Goal: Task Accomplishment & Management: Use online tool/utility

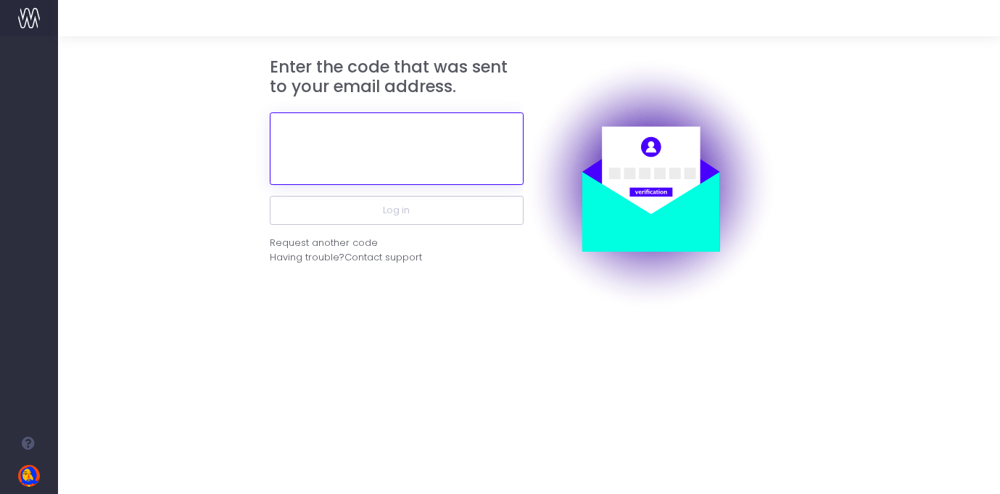
click at [387, 145] on input "text" at bounding box center [397, 148] width 254 height 73
paste input "423221"
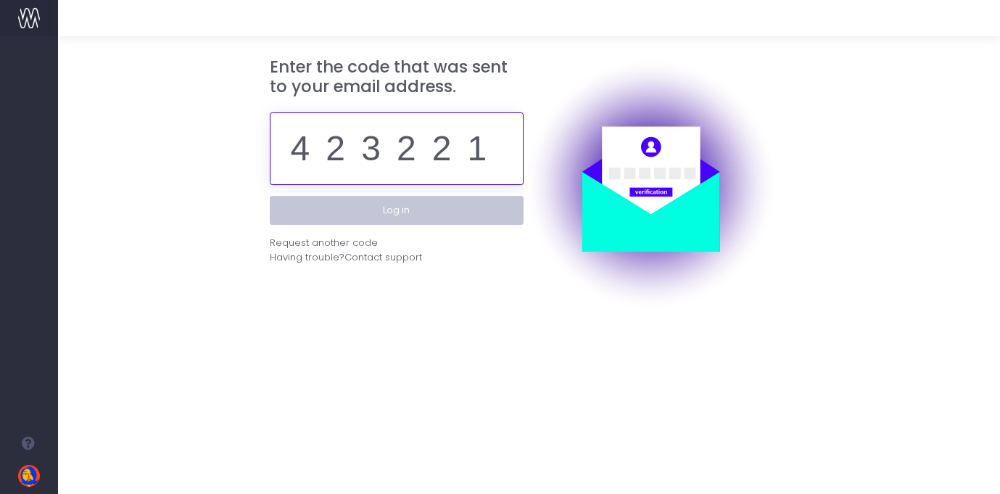
type input "423221"
click at [388, 210] on button "Log in" at bounding box center [397, 210] width 254 height 29
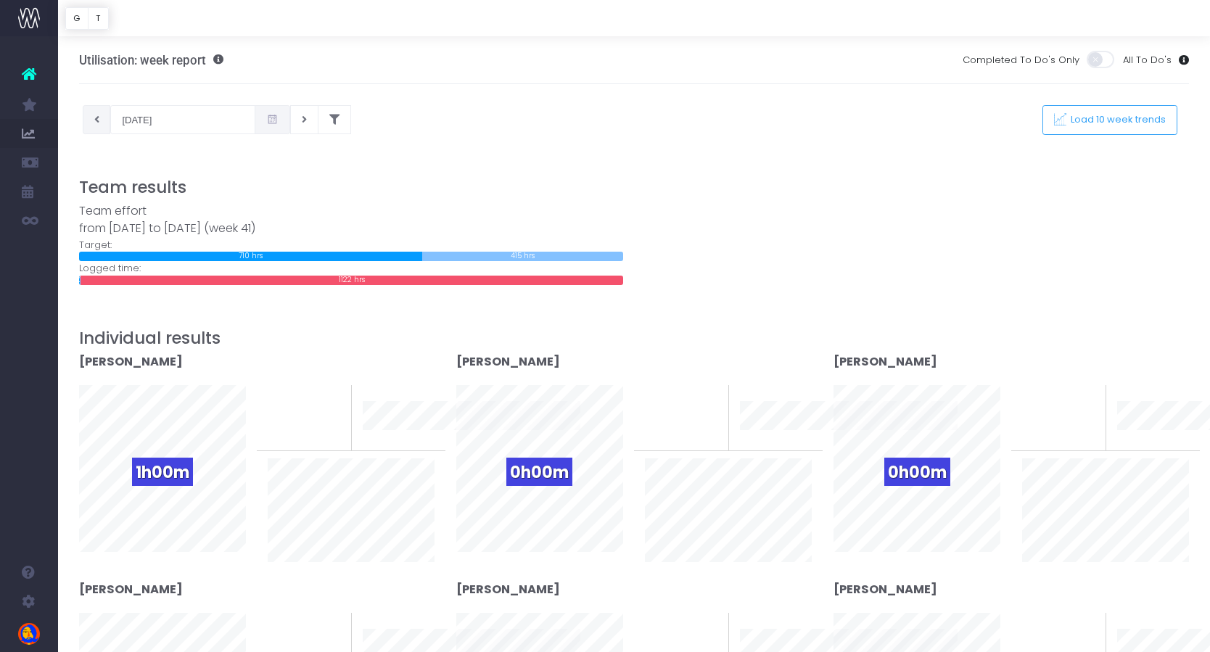
click at [100, 119] on button at bounding box center [97, 119] width 28 height 29
type input "[DATE]"
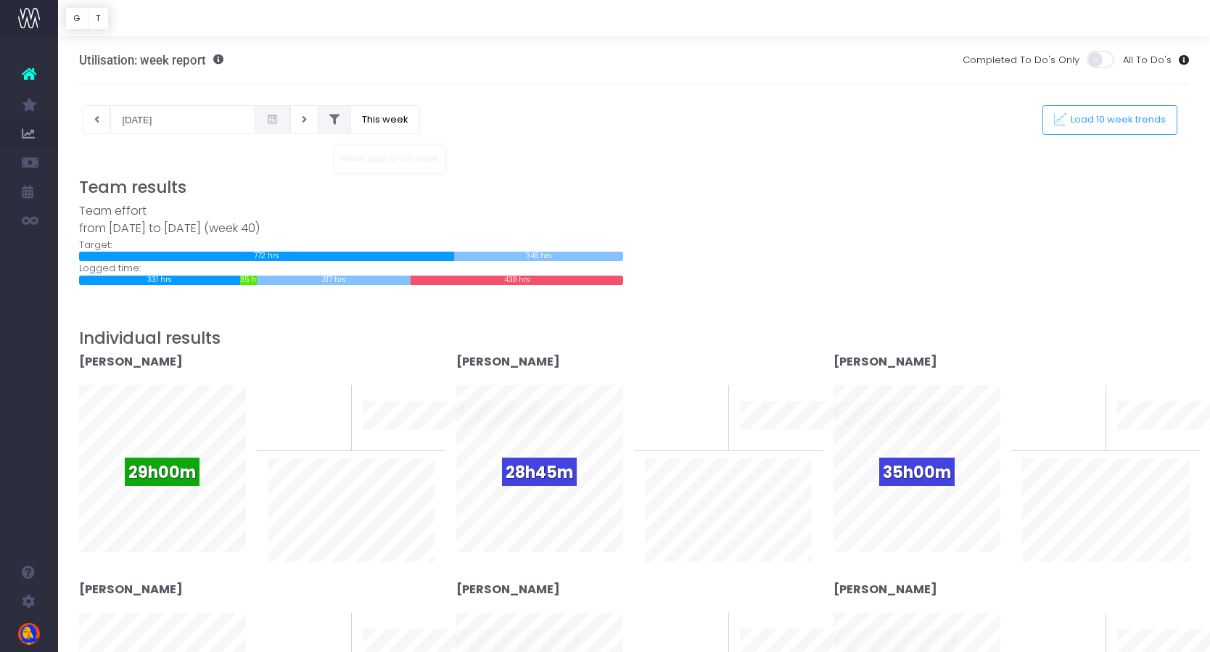
click at [329, 120] on icon at bounding box center [334, 120] width 10 height 0
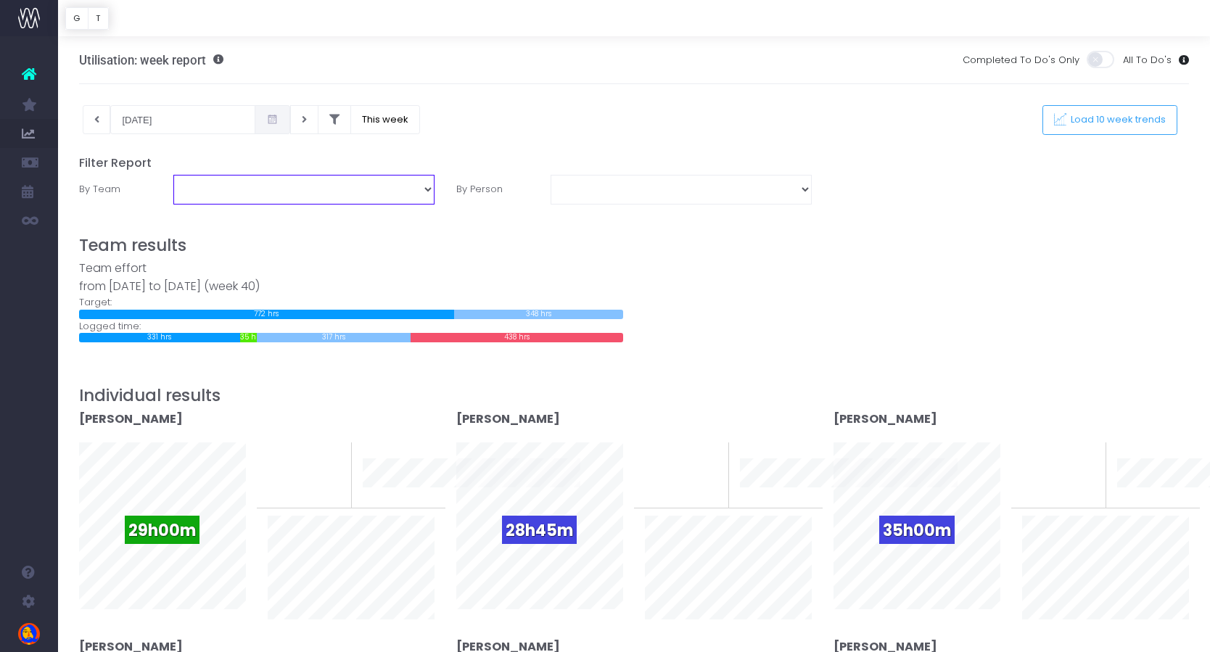
click at [340, 189] on select "Business Administration Creative Strategy and Production Development Film Marke…" at bounding box center [303, 189] width 261 height 29
select select "Creative Strategy and Production"
click at [173, 175] on select "Business Administration Creative Strategy and Production Development Film Marke…" at bounding box center [303, 189] width 261 height 29
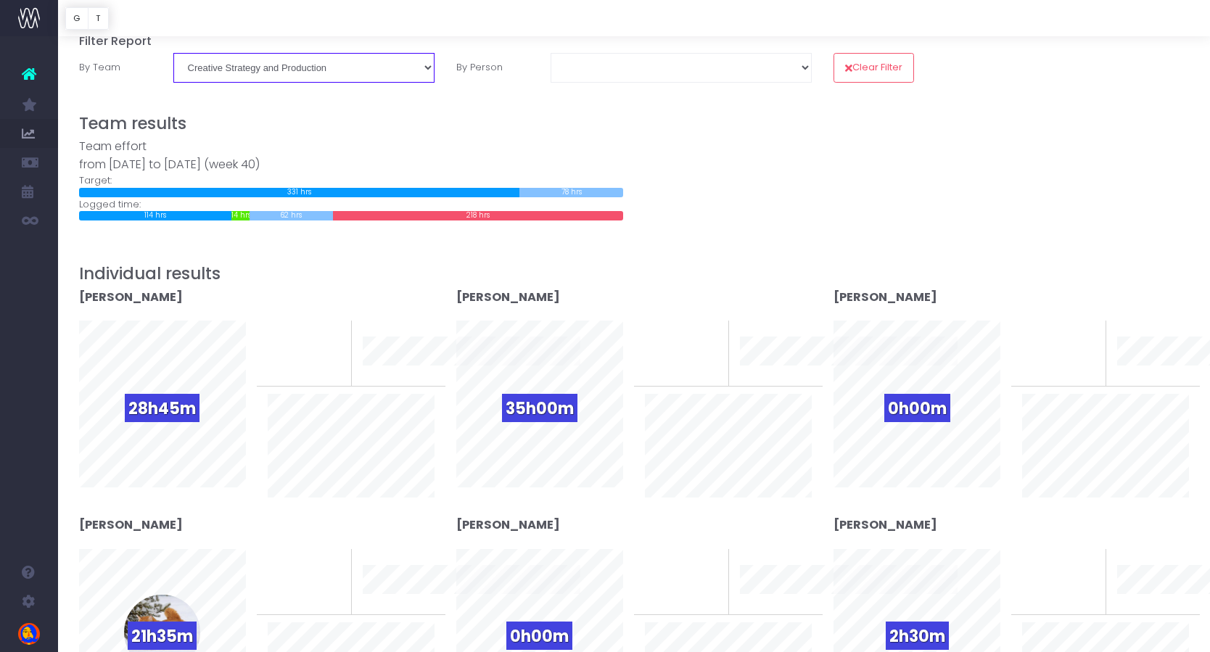
scroll to position [127, 0]
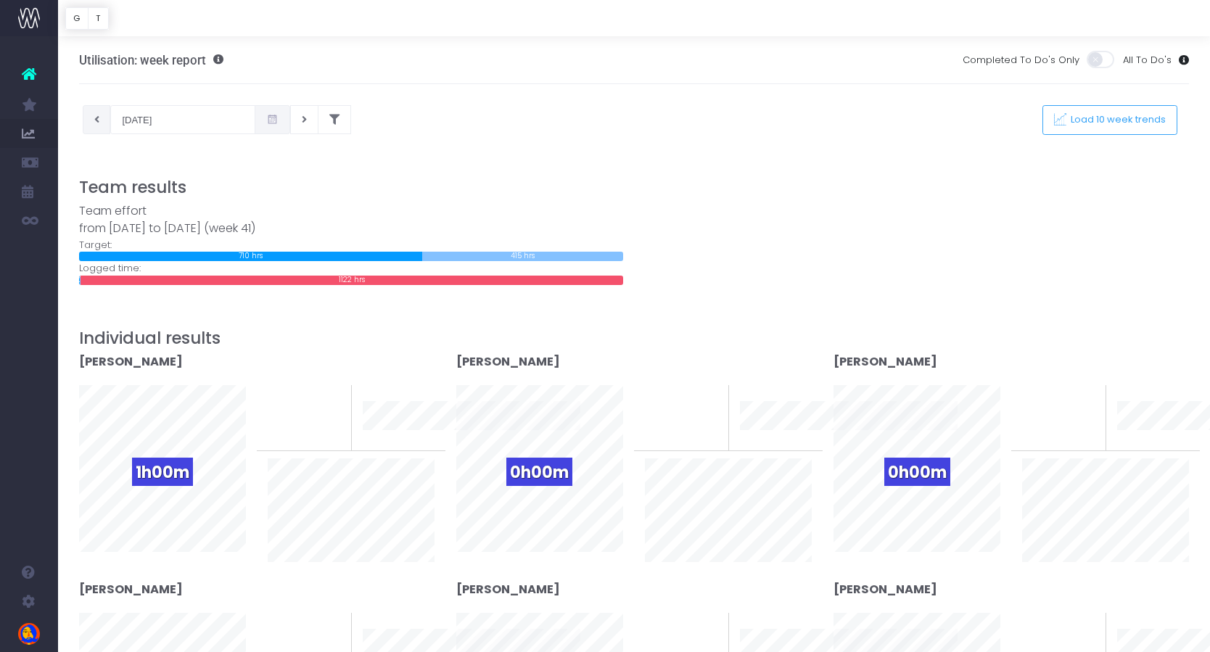
click at [107, 131] on button at bounding box center [97, 119] width 28 height 29
type input "[DATE]"
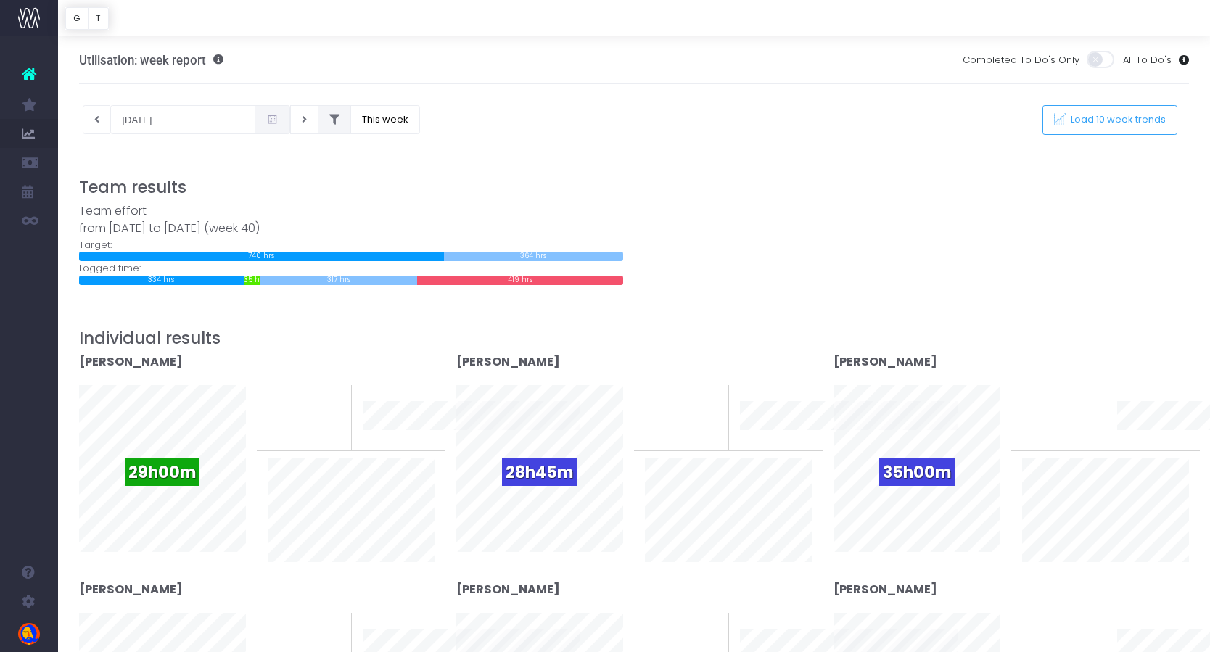
click at [322, 125] on button at bounding box center [334, 119] width 33 height 29
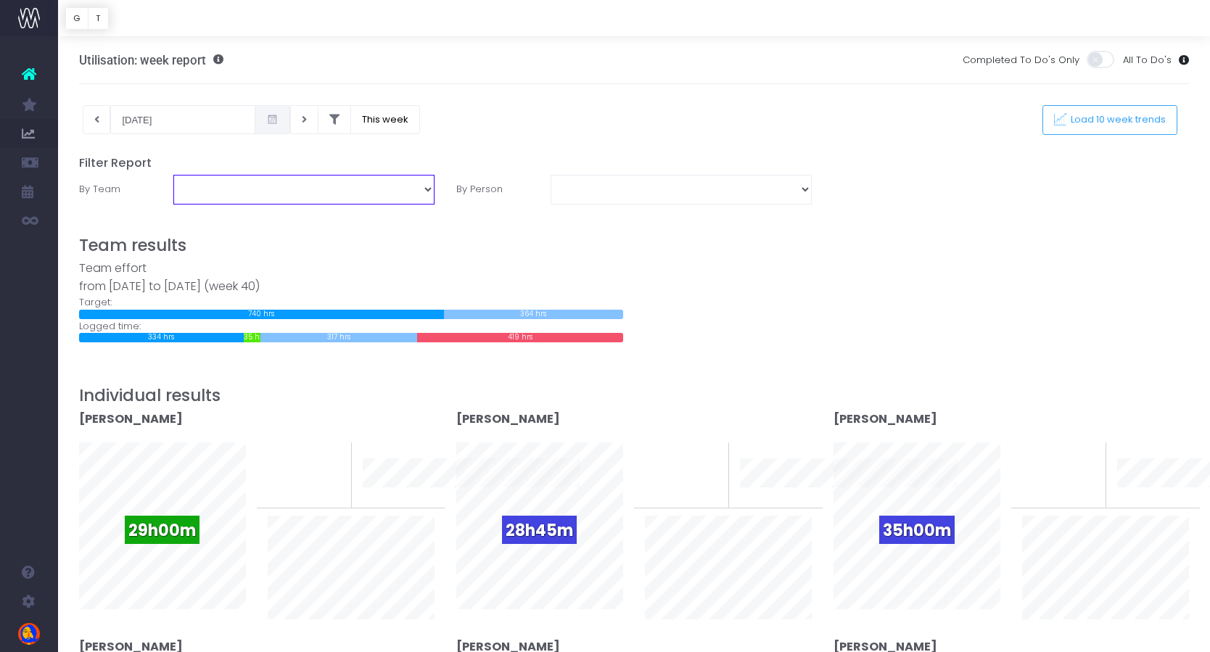
click at [295, 194] on select "Business Administration Creative Strategy and Production Development Film Marke…" at bounding box center [303, 189] width 261 height 29
click at [173, 175] on select "Business Administration Creative Strategy and Production Development Film Marke…" at bounding box center [303, 189] width 261 height 29
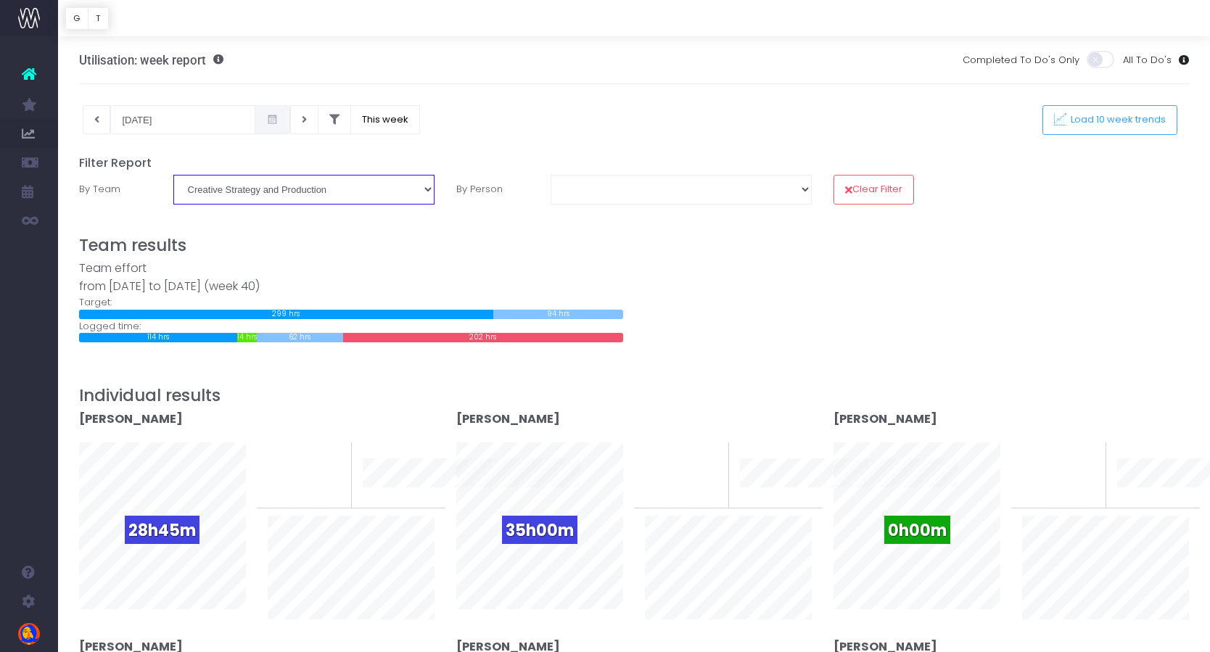
click at [292, 197] on select "Business Administration Creative Strategy and Production Development Film Marke…" at bounding box center [303, 189] width 261 height 29
click at [173, 175] on select "Business Administration Creative Strategy and Production Development Film Marke…" at bounding box center [303, 189] width 261 height 29
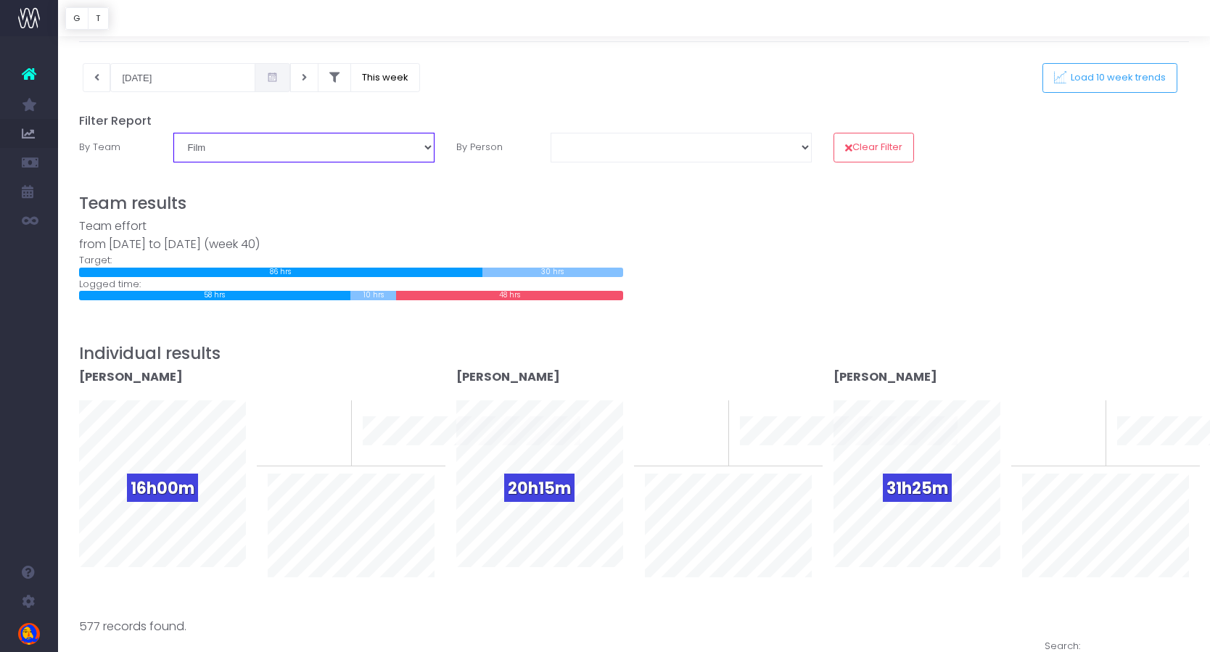
scroll to position [55, 0]
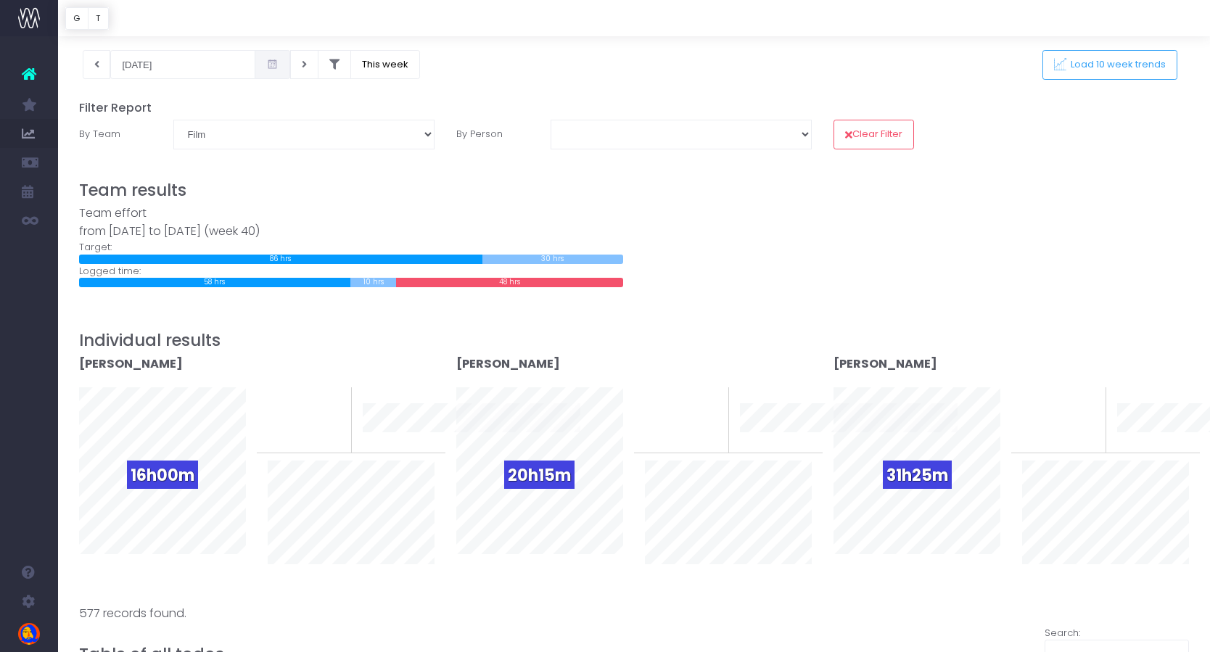
click at [285, 112] on h5 "Filter Report" at bounding box center [634, 108] width 1110 height 15
click at [285, 128] on select "Business Administration Creative Strategy and Production Development Film Marke…" at bounding box center [303, 134] width 261 height 29
click at [173, 120] on select "Business Administration Creative Strategy and Production Development Film Marke…" at bounding box center [303, 134] width 261 height 29
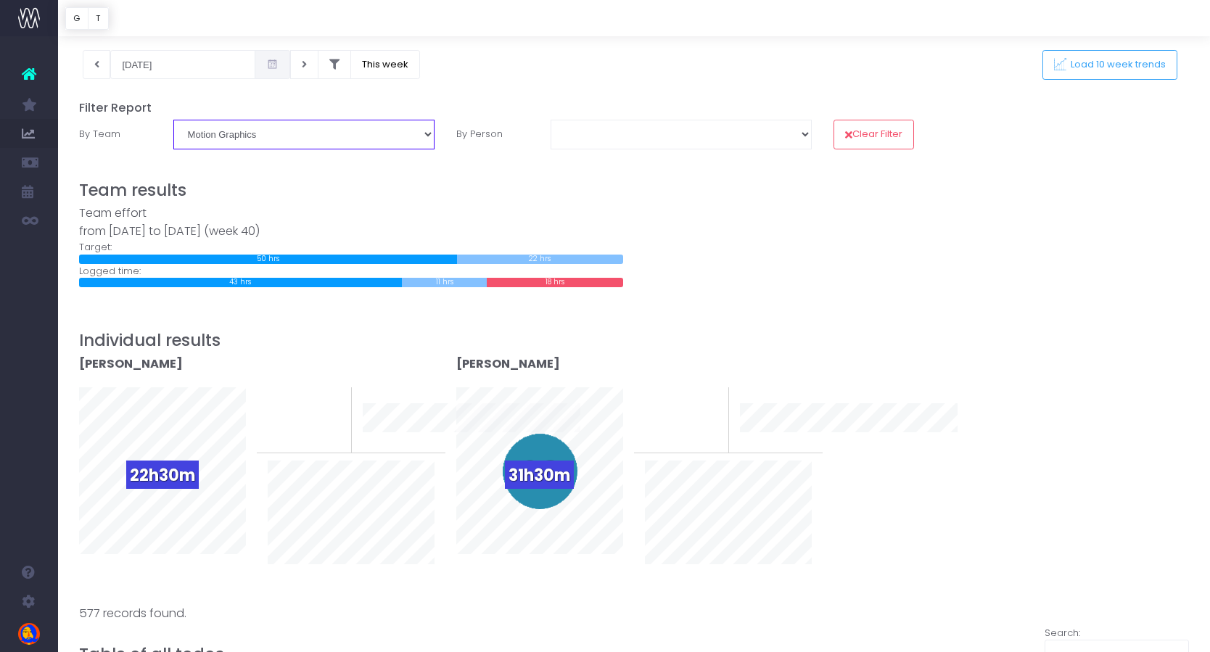
click at [282, 138] on select "Business Administration Creative Strategy and Production Development Film Marke…" at bounding box center [303, 134] width 261 height 29
click at [173, 120] on select "Business Administration Creative Strategy and Production Development Film Marke…" at bounding box center [303, 134] width 261 height 29
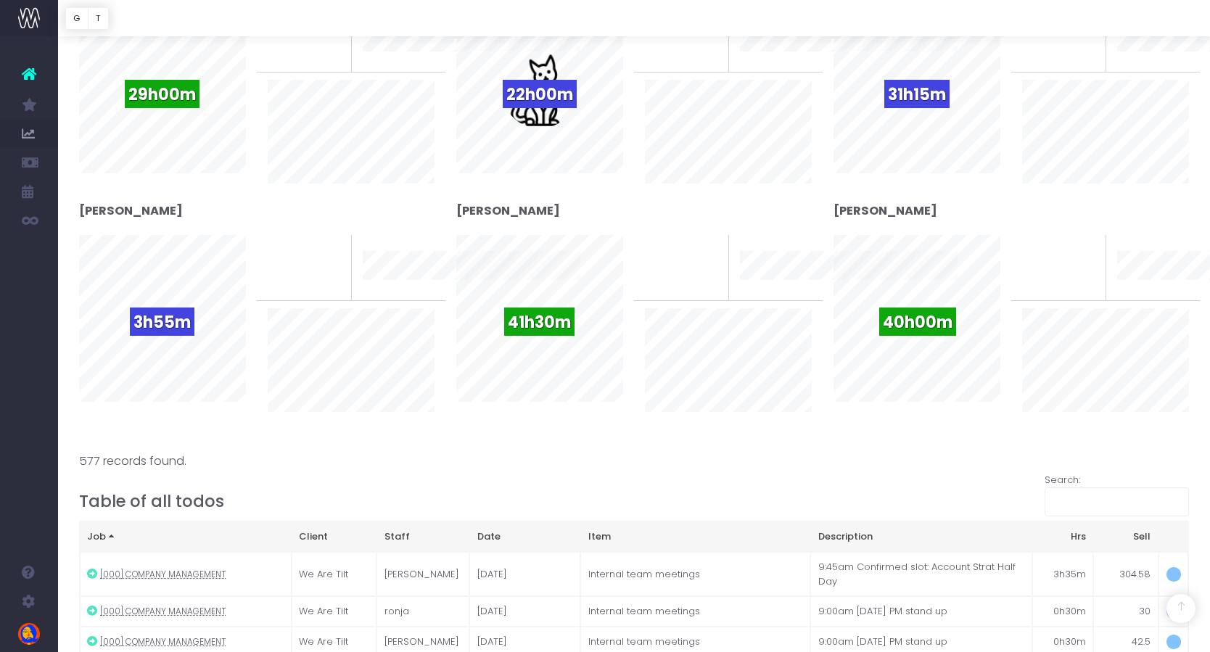
scroll to position [0, 0]
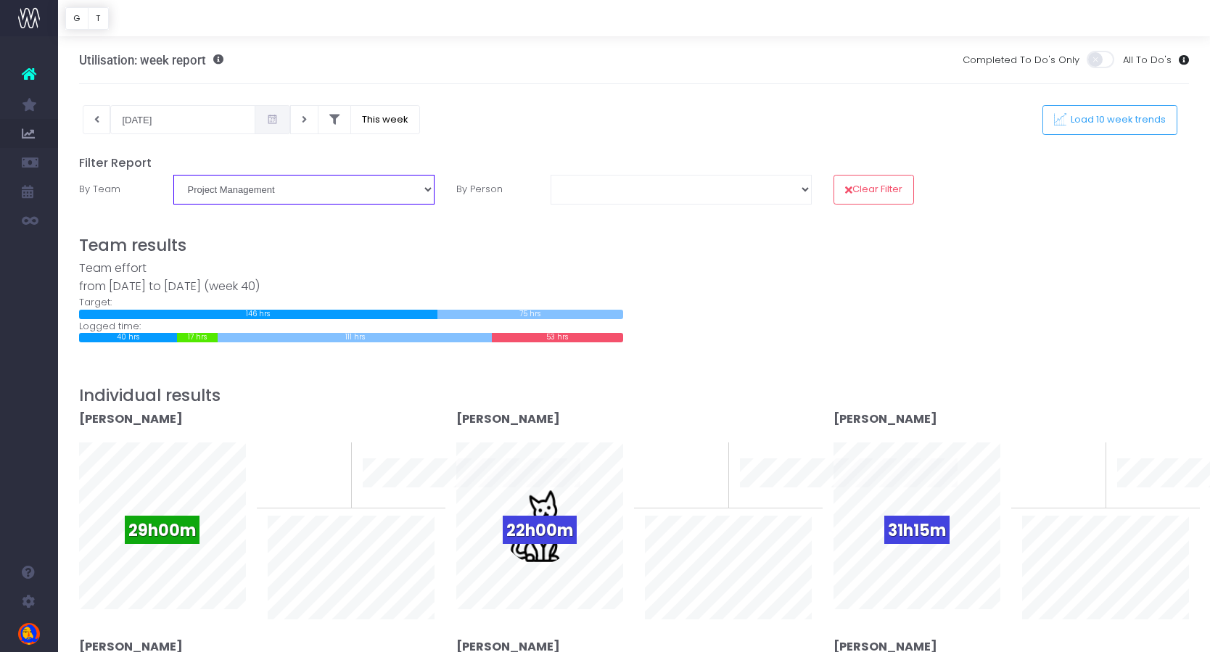
click at [286, 196] on select "Business Administration Creative Strategy and Production Development Film Marke…" at bounding box center [303, 189] width 261 height 29
click at [173, 175] on select "Business Administration Creative Strategy and Production Development Film Marke…" at bounding box center [303, 189] width 261 height 29
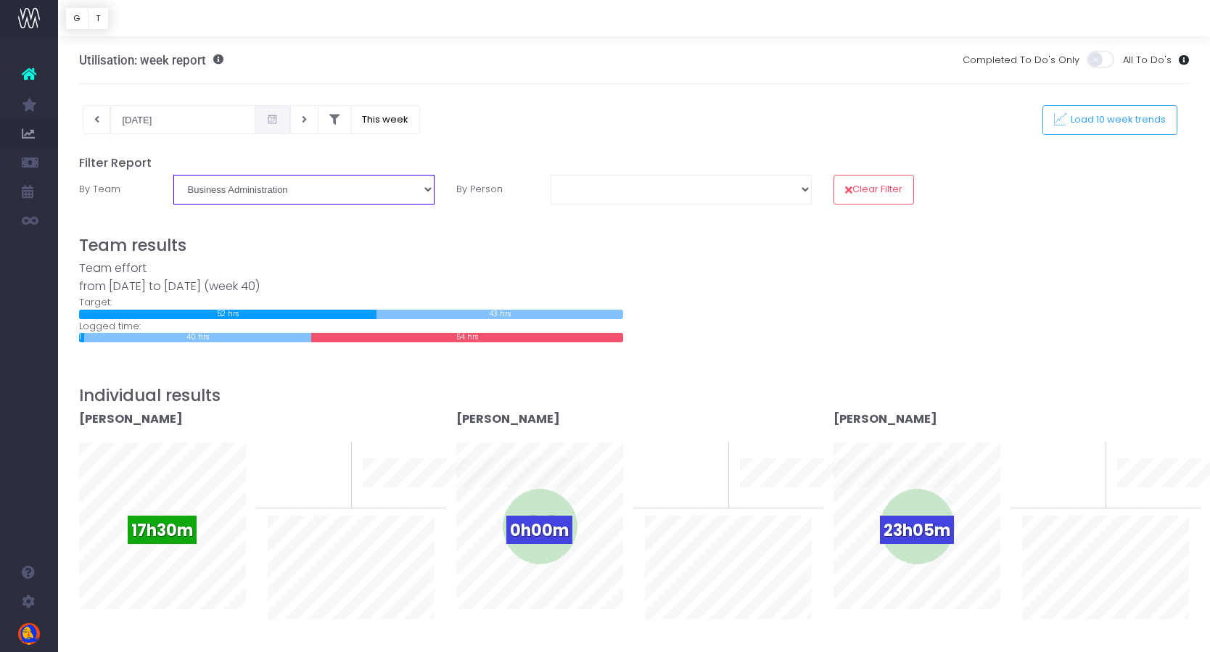
click at [303, 198] on select "Business Administration Creative Strategy and Production Development Film Marke…" at bounding box center [303, 189] width 261 height 29
click at [173, 175] on select "Business Administration Creative Strategy and Production Development Film Marke…" at bounding box center [303, 189] width 261 height 29
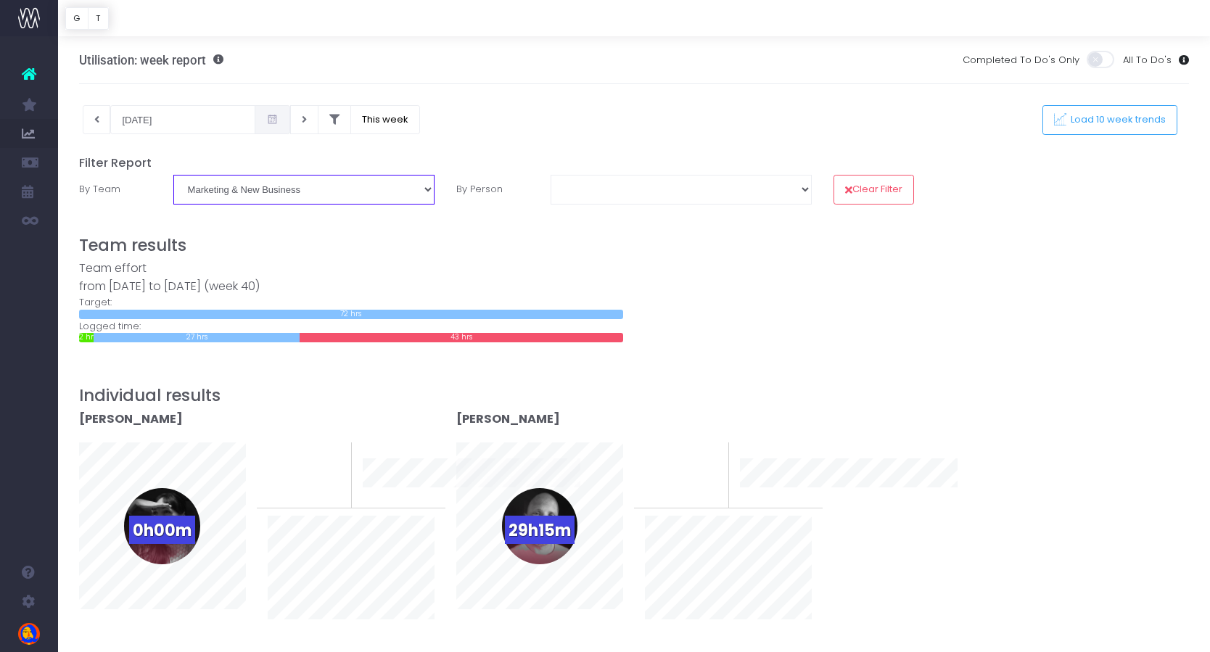
click at [272, 202] on select "Business Administration Creative Strategy and Production Development Film Marke…" at bounding box center [303, 189] width 261 height 29
select select "Development"
click at [173, 175] on select "Business Administration Creative Strategy and Production Development Film Marke…" at bounding box center [303, 189] width 261 height 29
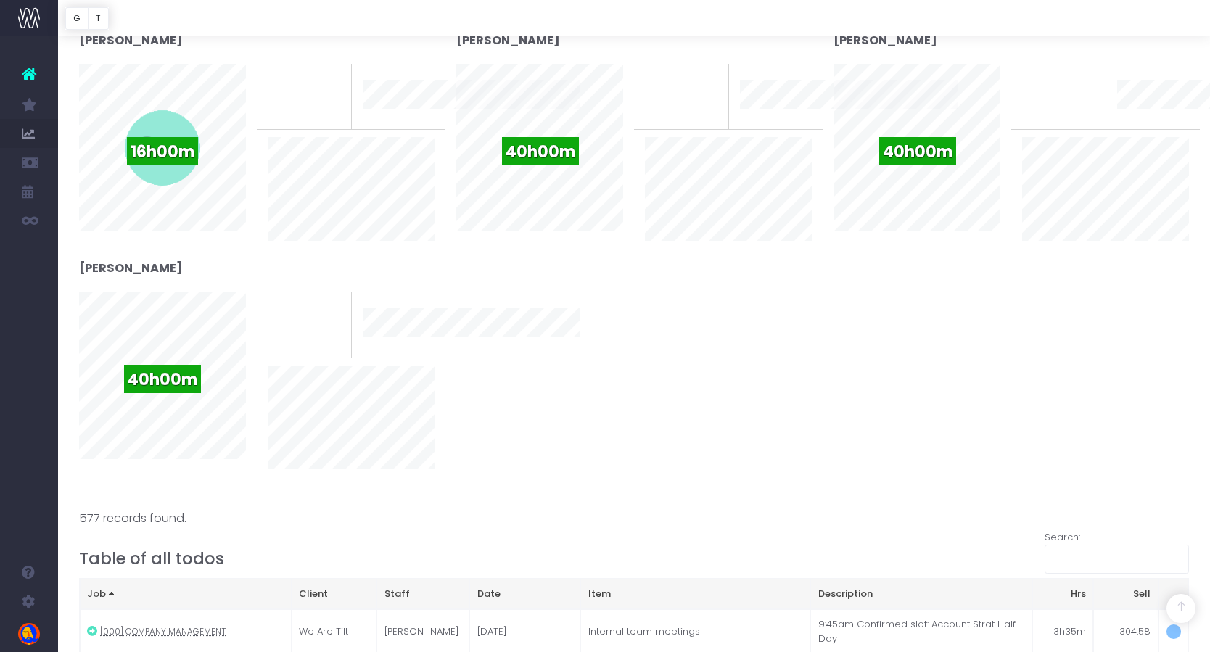
scroll to position [374, 0]
